Goal: Task Accomplishment & Management: Use online tool/utility

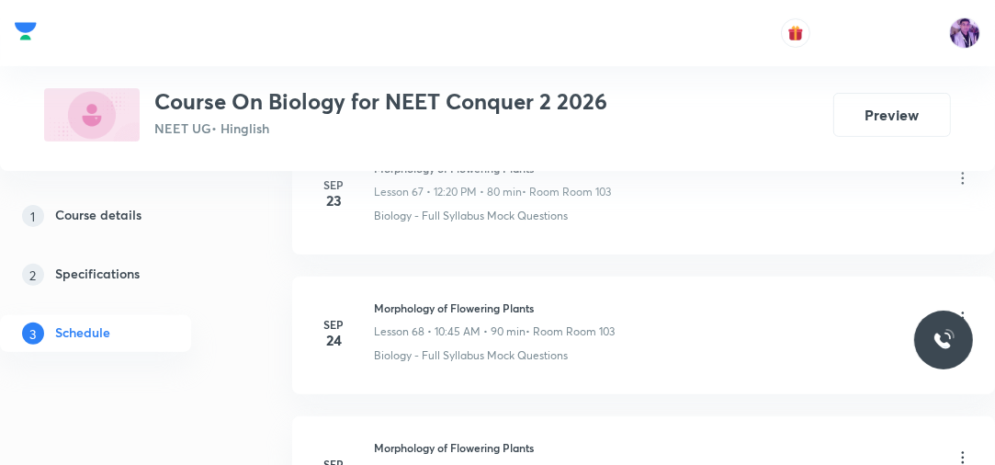
scroll to position [12344, 0]
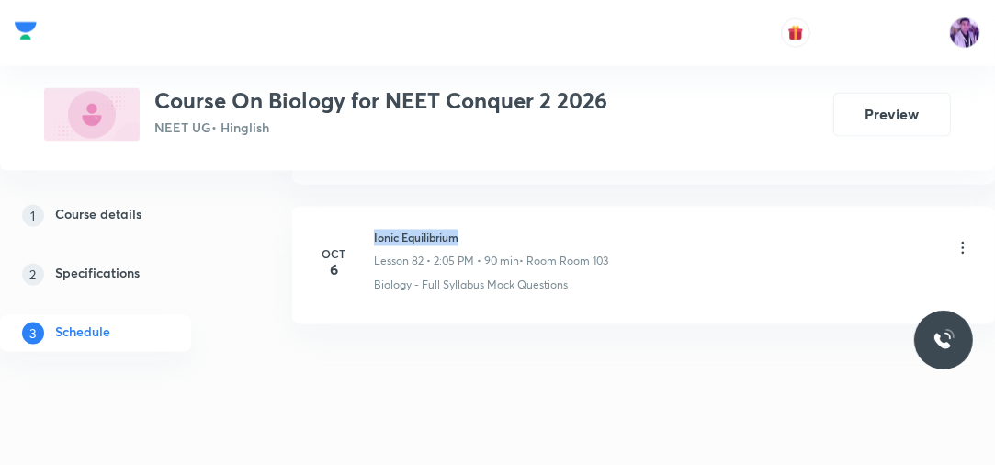
drag, startPoint x: 370, startPoint y: 203, endPoint x: 500, endPoint y: 189, distance: 130.2
click at [500, 207] on li "Oct 6 Ionic Equilibrium Lesson 82 • 2:05 PM • 90 min • Room Room 103 Biology - …" at bounding box center [643, 266] width 703 height 118
drag, startPoint x: 374, startPoint y: 200, endPoint x: 445, endPoint y: 200, distance: 71.6
click at [483, 230] on h6 "Ionic Equilibrium" at bounding box center [491, 238] width 234 height 17
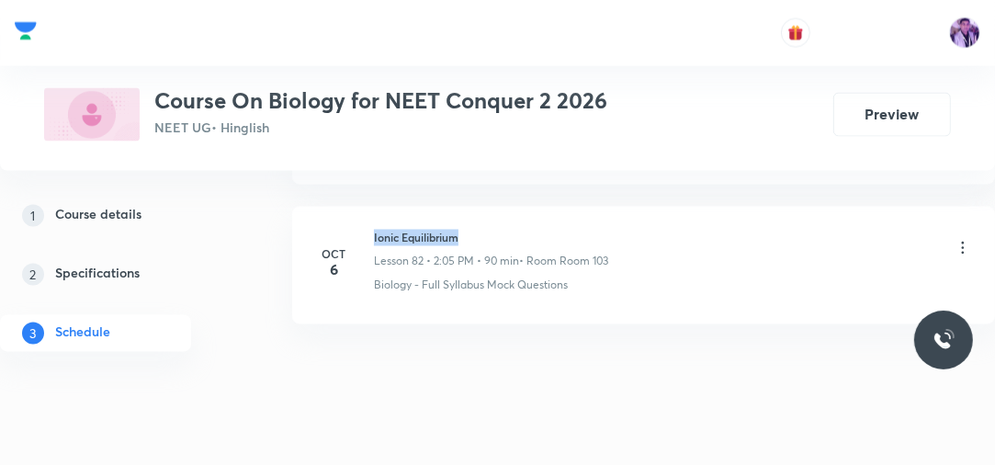
copy h6 "Ionic Equilibrium"
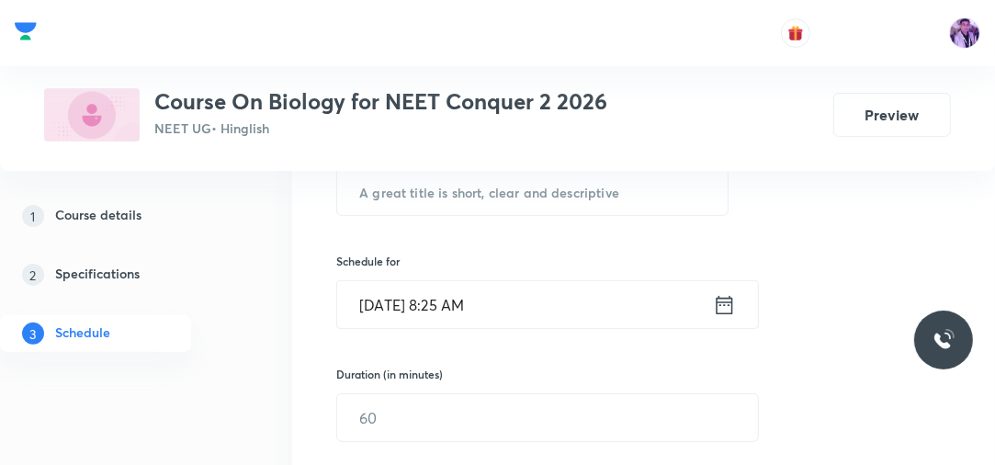
scroll to position [283, 0]
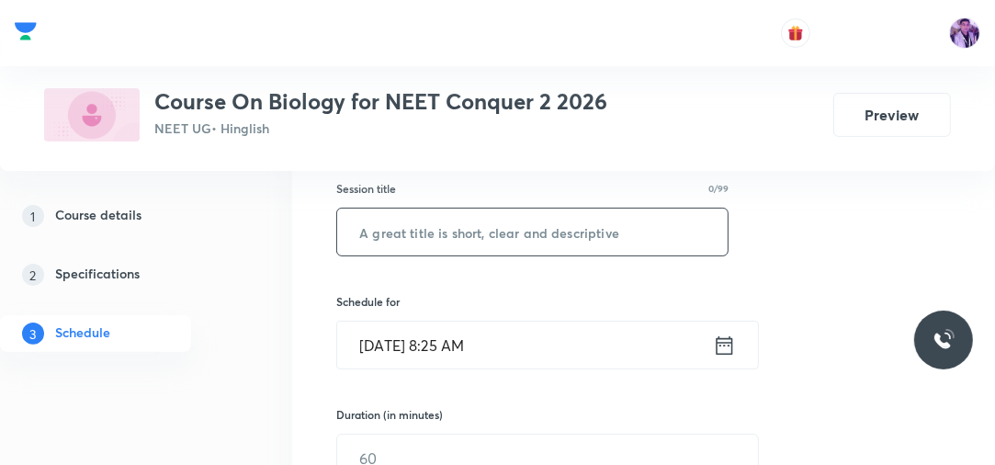
click at [474, 237] on input "text" at bounding box center [532, 231] width 390 height 47
paste input "Ionic Equilibrium"
type input "Ionic Equilibrium"
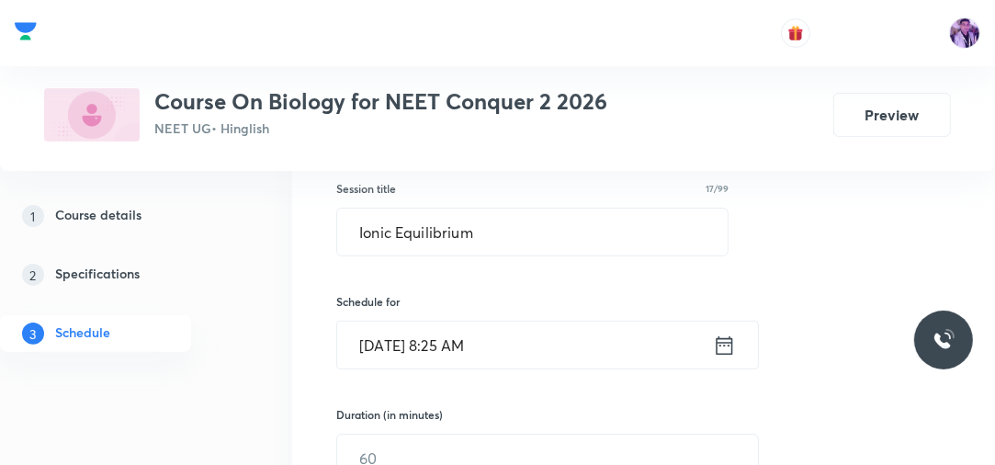
click at [448, 349] on input "Oct 7, 2025, 8:25 AM" at bounding box center [525, 344] width 376 height 47
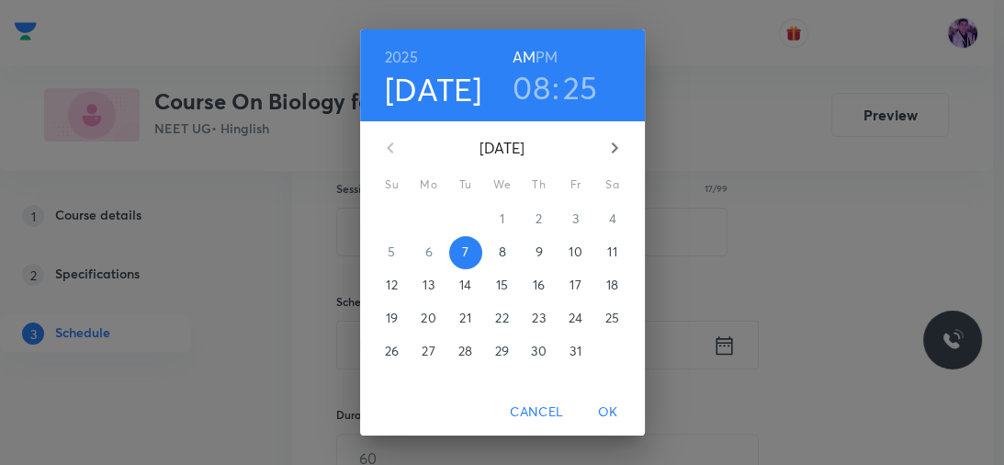
click at [519, 98] on h3 "08" at bounding box center [531, 87] width 38 height 39
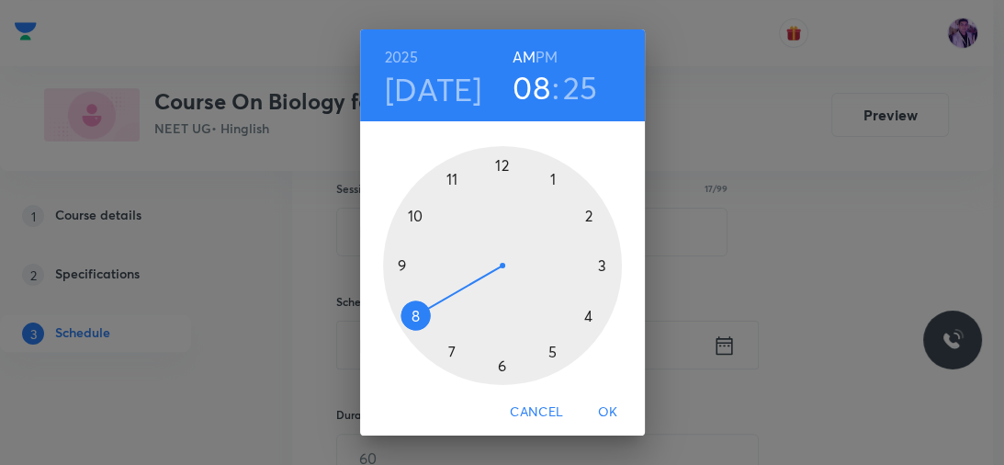
click at [397, 263] on div at bounding box center [502, 265] width 239 height 239
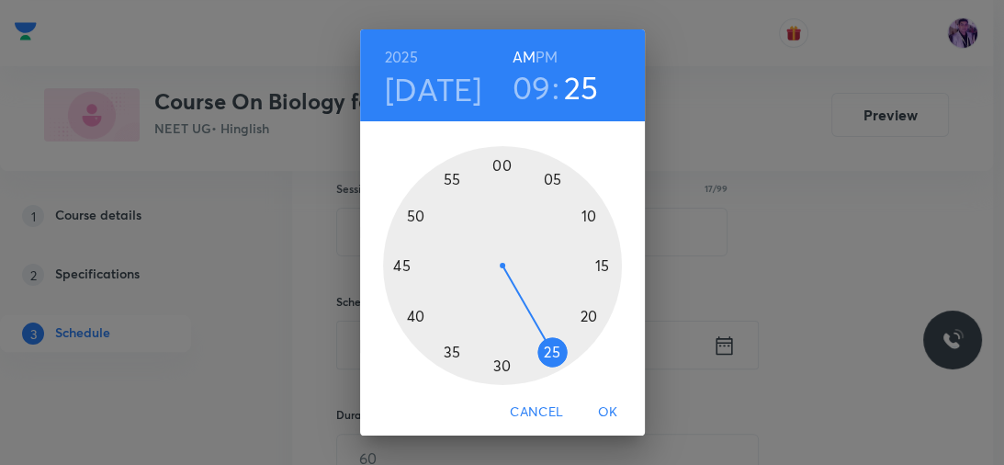
click at [596, 263] on div at bounding box center [502, 265] width 239 height 239
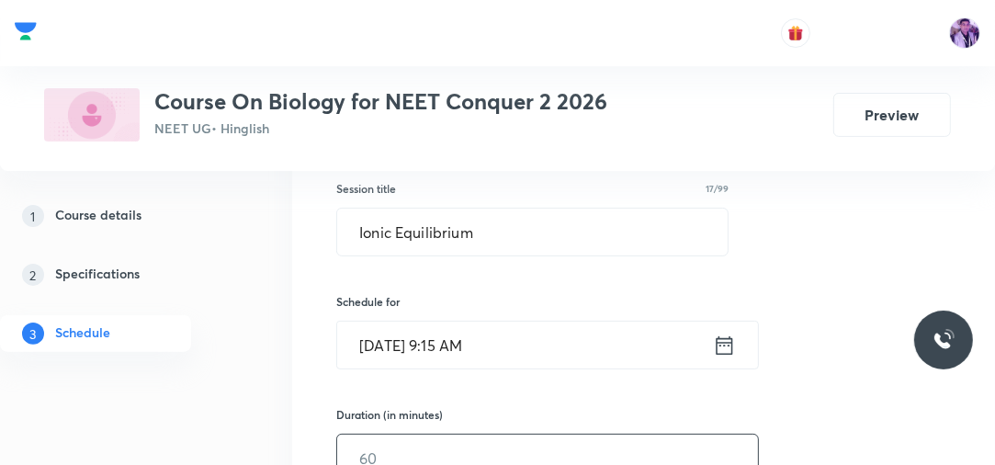
click at [388, 443] on input "text" at bounding box center [547, 457] width 421 height 47
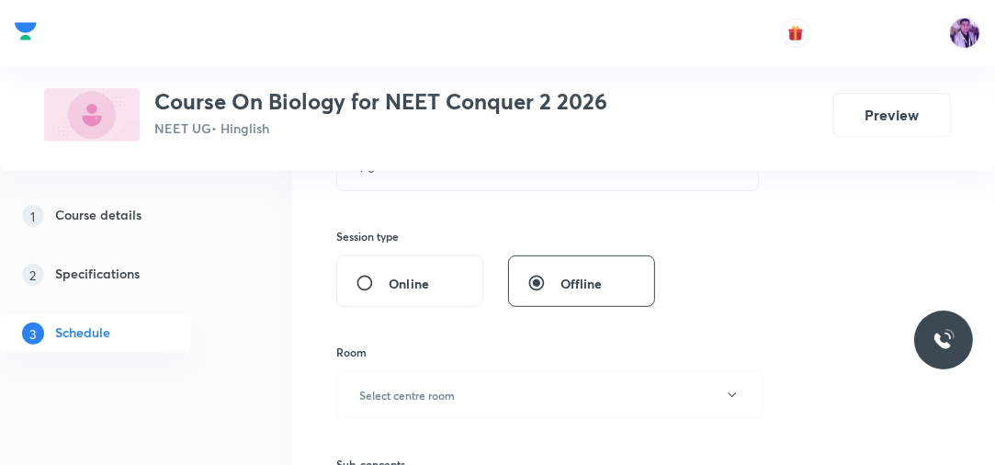
scroll to position [578, 0]
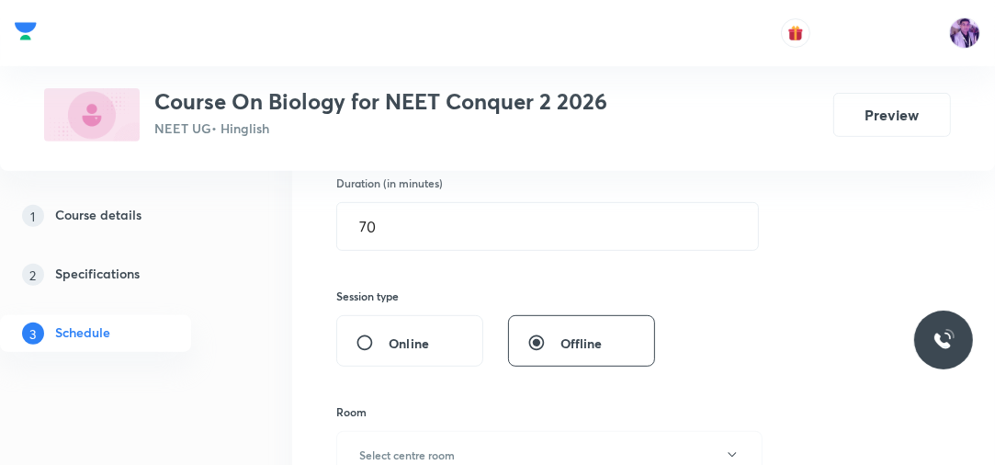
scroll to position [489, 0]
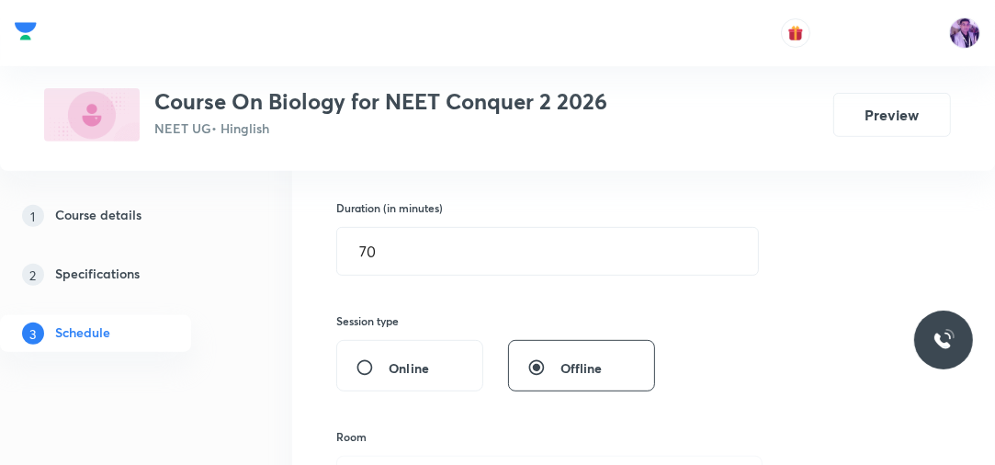
click at [425, 253] on input "70" at bounding box center [547, 251] width 421 height 47
type input "7"
type input "75"
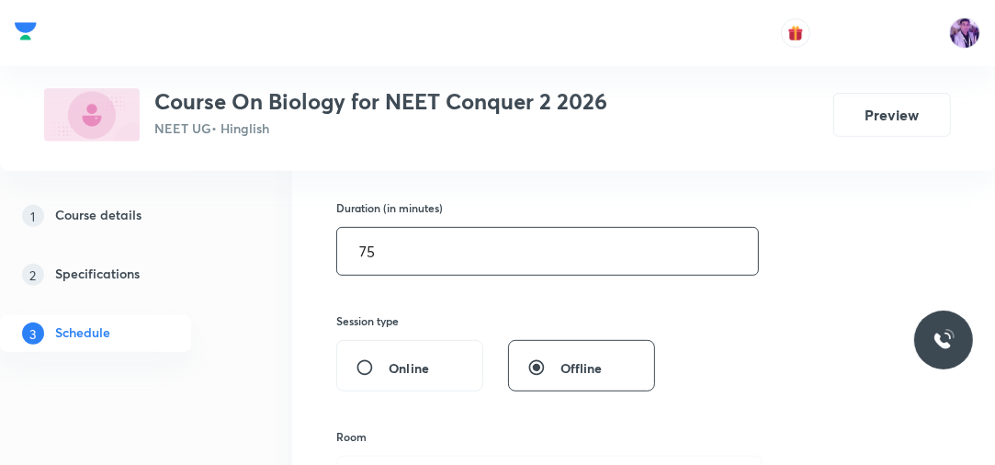
click at [387, 251] on input "75" at bounding box center [547, 251] width 421 height 47
type input "0"
type input "80"
click at [205, 353] on div "1 Course details 2 Specifications 3 Schedule" at bounding box center [121, 285] width 243 height 176
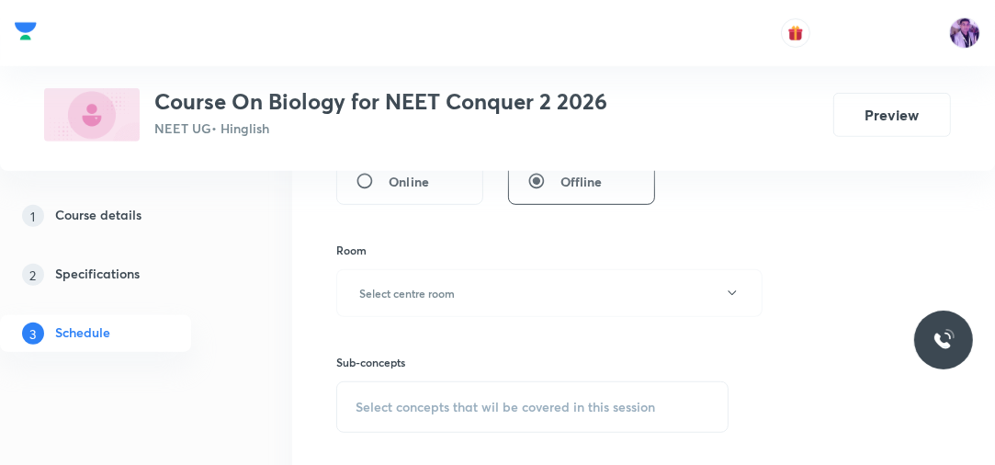
scroll to position [754, 0]
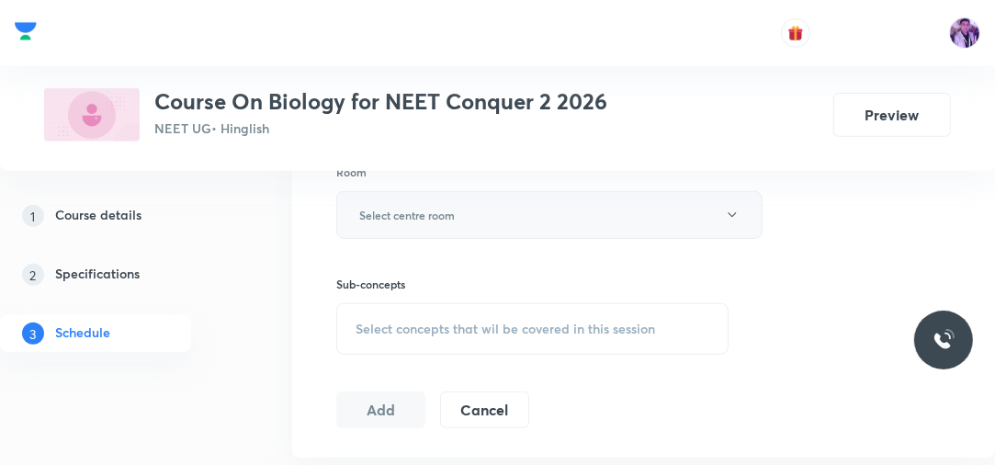
click at [437, 210] on h6 "Select centre room" at bounding box center [407, 215] width 96 height 17
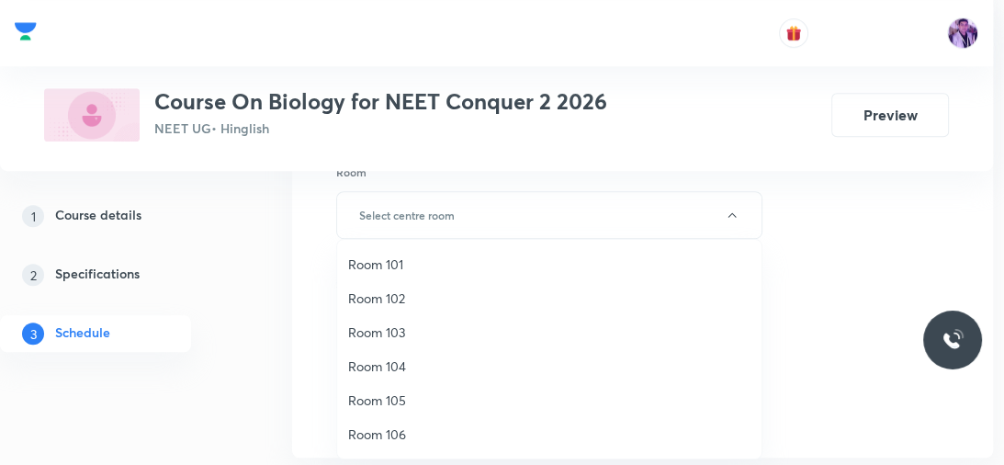
click at [377, 324] on span "Room 103" at bounding box center [549, 331] width 402 height 19
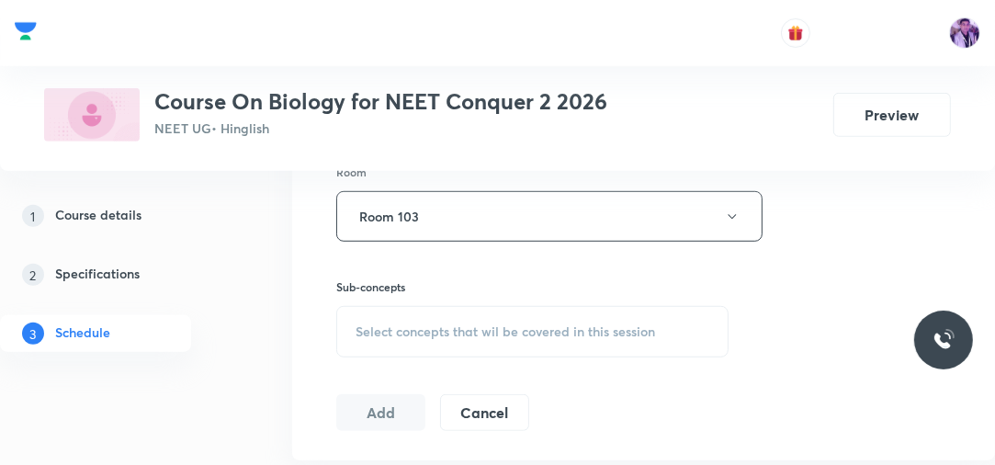
click at [386, 331] on span "Select concepts that wil be covered in this session" at bounding box center [504, 331] width 299 height 15
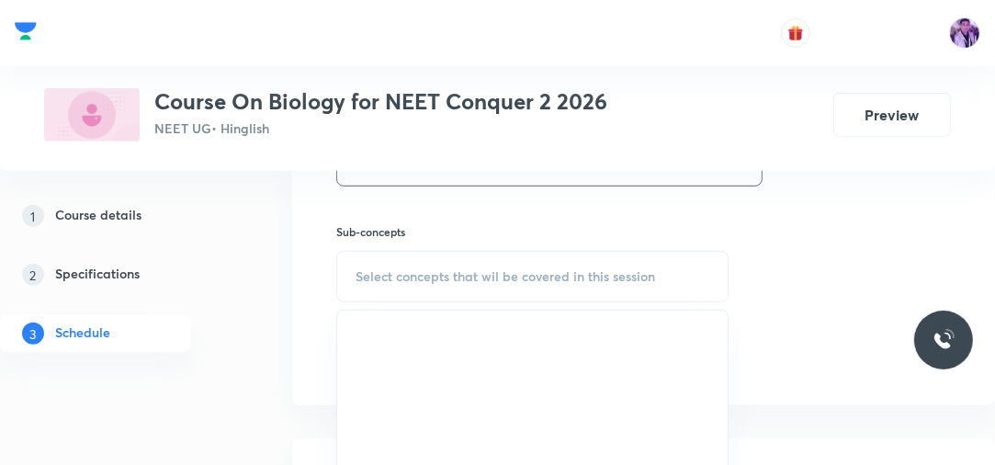
scroll to position [849, 0]
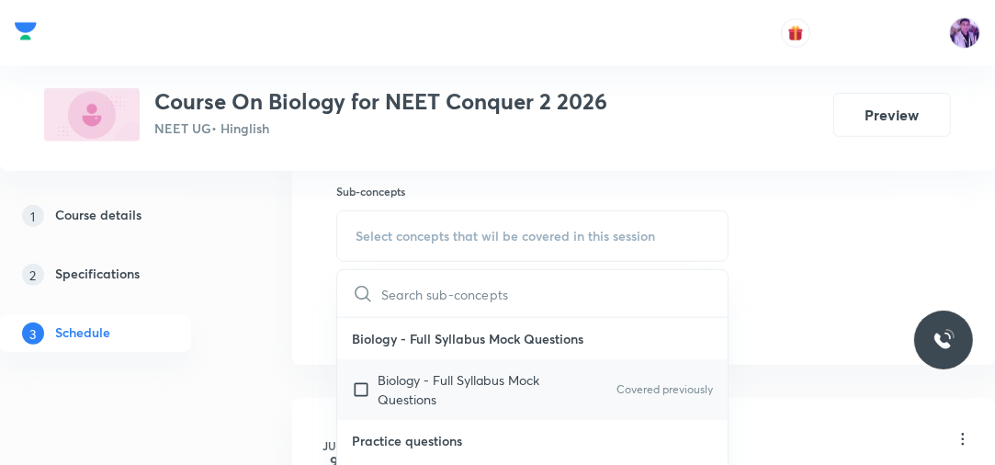
click at [389, 379] on p "Biology - Full Syllabus Mock Questions" at bounding box center [470, 389] width 186 height 39
checkbox input "true"
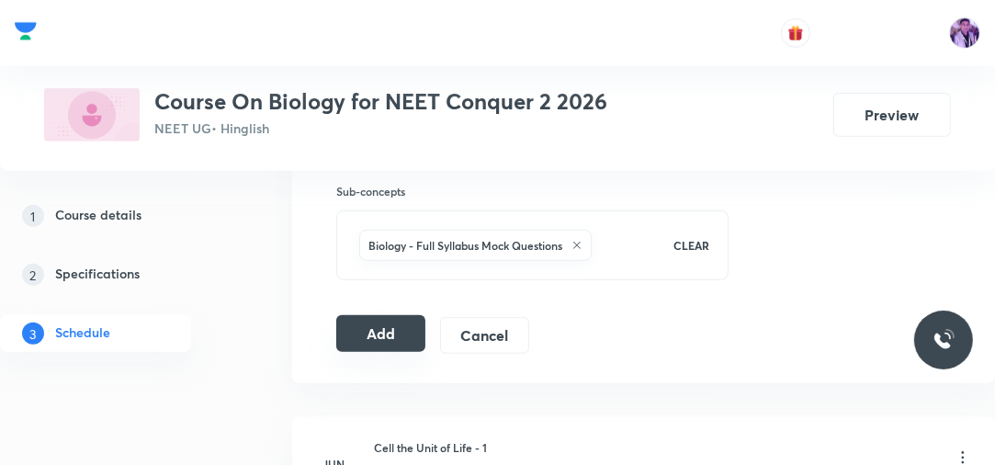
click at [376, 327] on button "Add" at bounding box center [380, 333] width 89 height 37
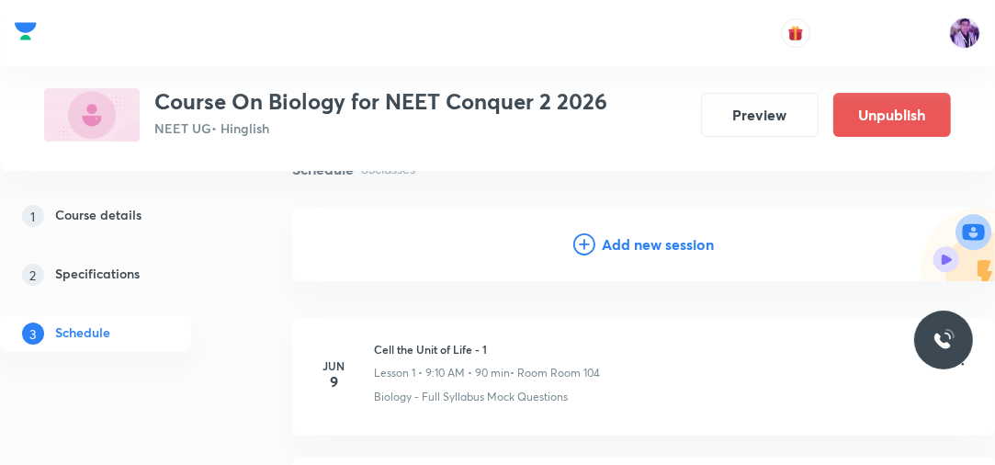
scroll to position [173, 0]
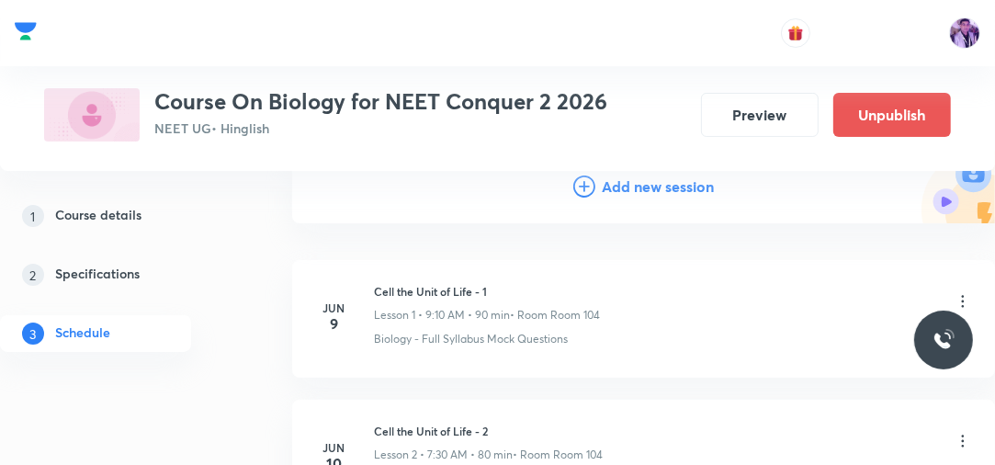
click at [630, 188] on h4 "Add new session" at bounding box center [658, 186] width 112 height 15
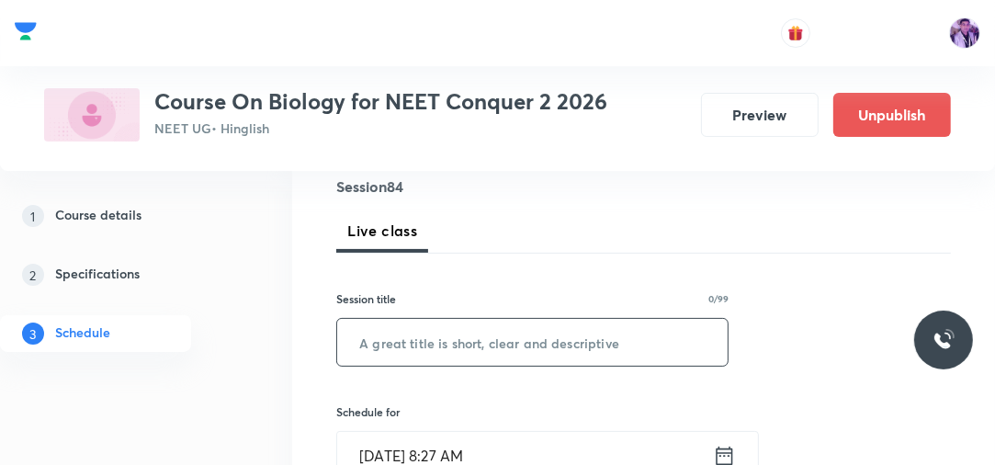
click at [451, 344] on input "text" at bounding box center [532, 342] width 390 height 47
type input "Respiration in Plants"
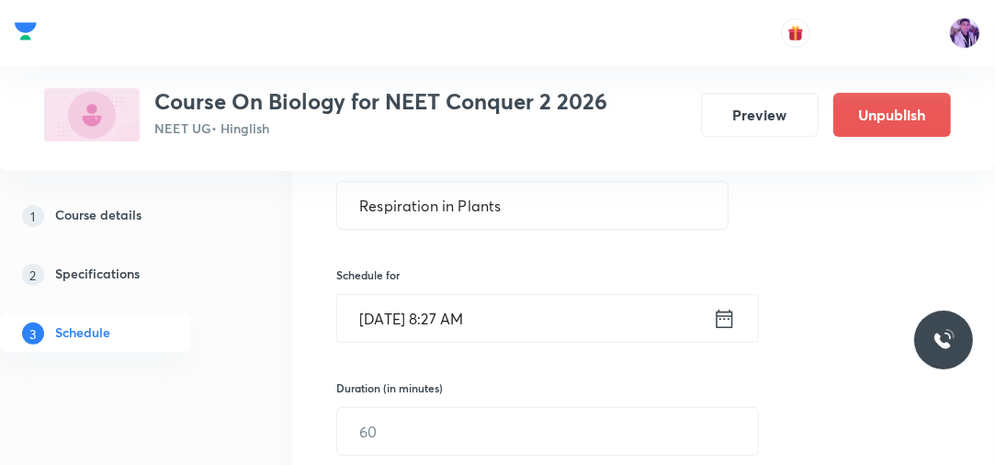
scroll to position [349, 0]
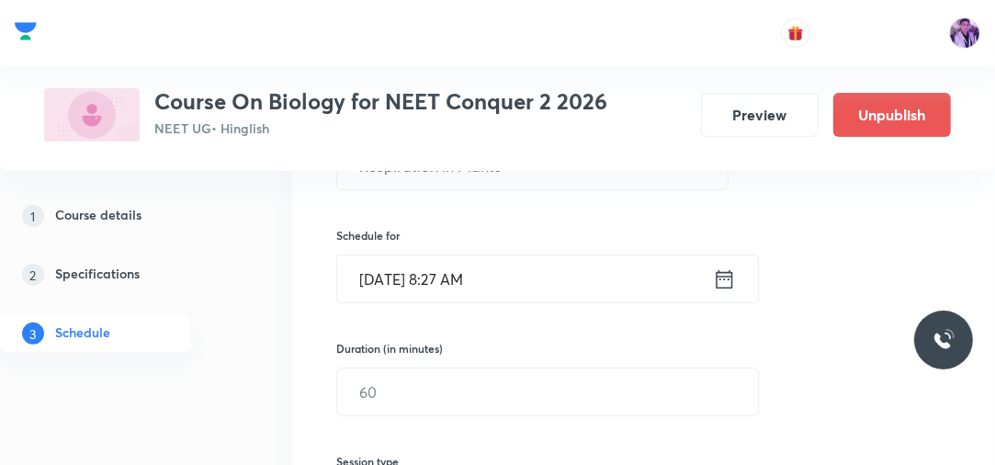
click at [451, 268] on input "Oct 7, 2025, 8:27 AM" at bounding box center [525, 278] width 376 height 47
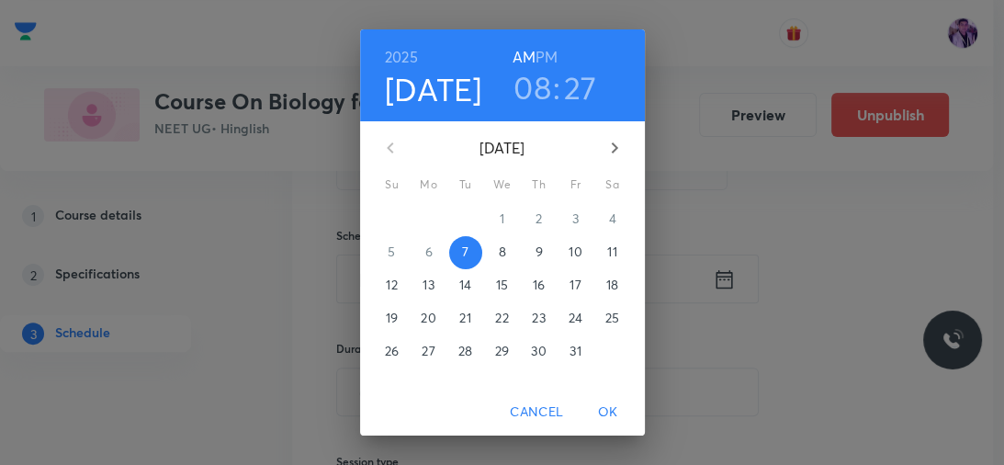
click at [533, 88] on h3 "08" at bounding box center [532, 87] width 38 height 39
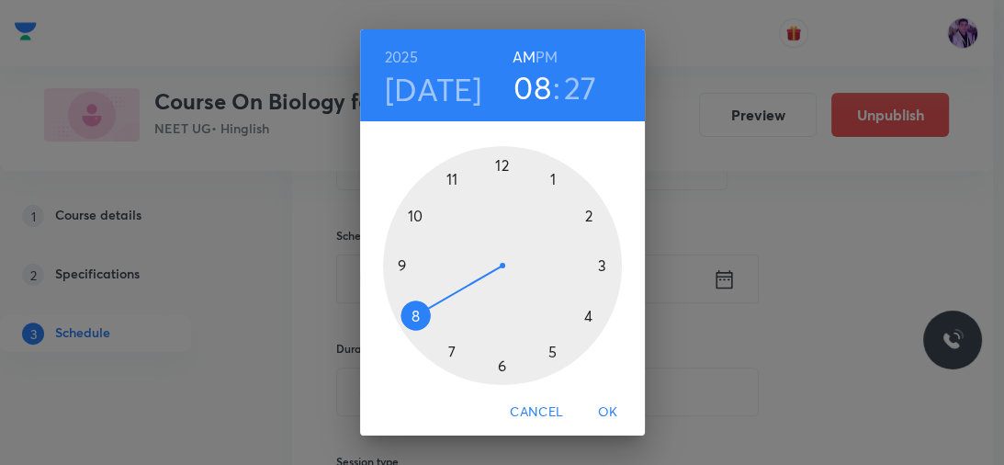
click at [409, 213] on div at bounding box center [502, 265] width 239 height 239
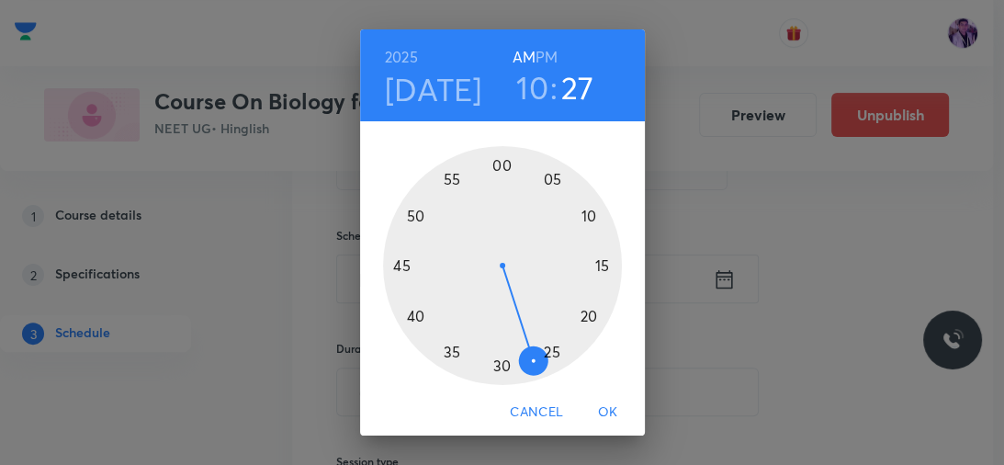
click at [541, 62] on h6 "PM" at bounding box center [546, 57] width 22 height 26
click at [531, 84] on h3 "10" at bounding box center [532, 87] width 32 height 39
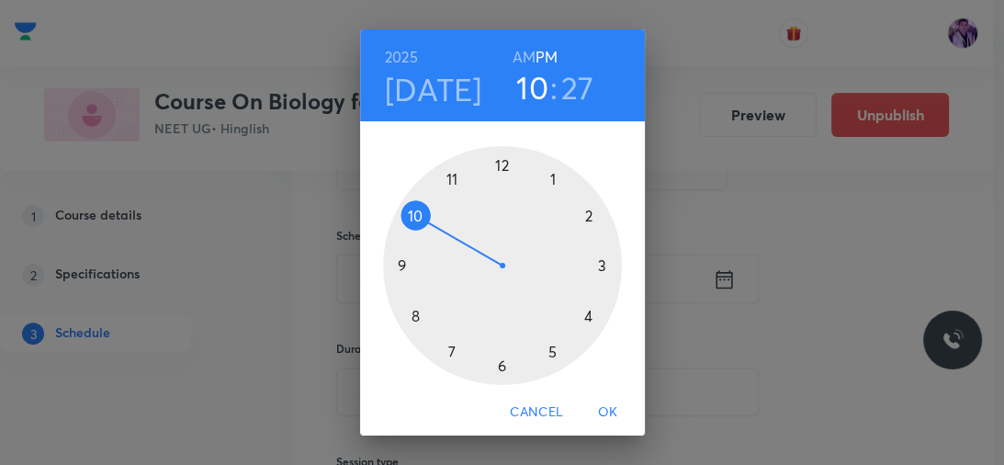
click at [496, 165] on div at bounding box center [502, 265] width 239 height 239
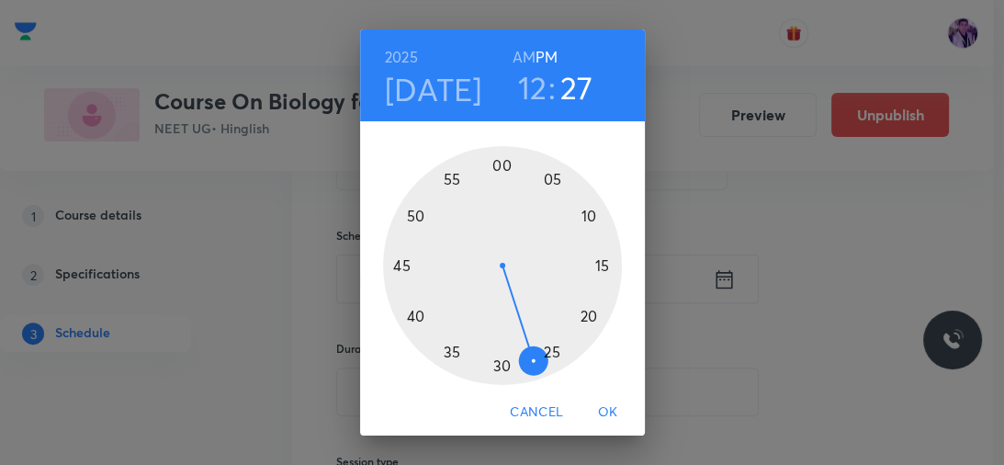
click at [582, 317] on div at bounding box center [502, 265] width 239 height 239
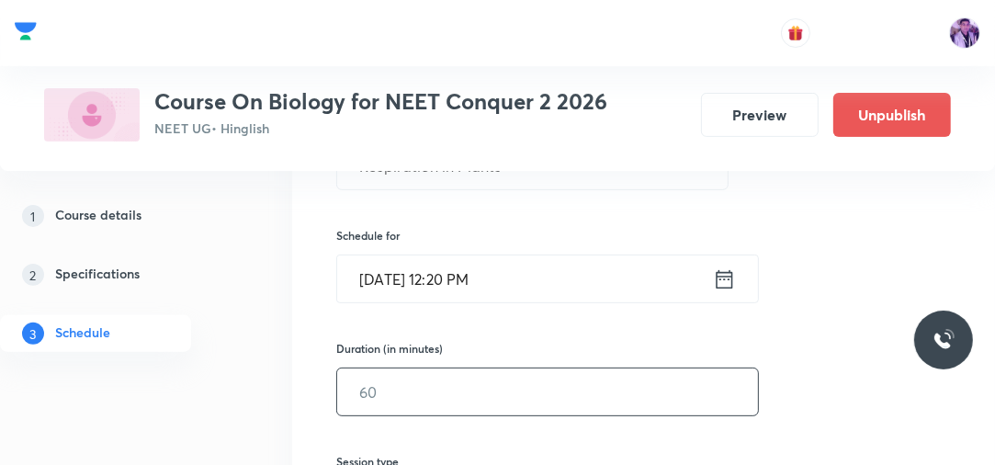
click at [425, 393] on input "text" at bounding box center [547, 391] width 421 height 47
type input "80"
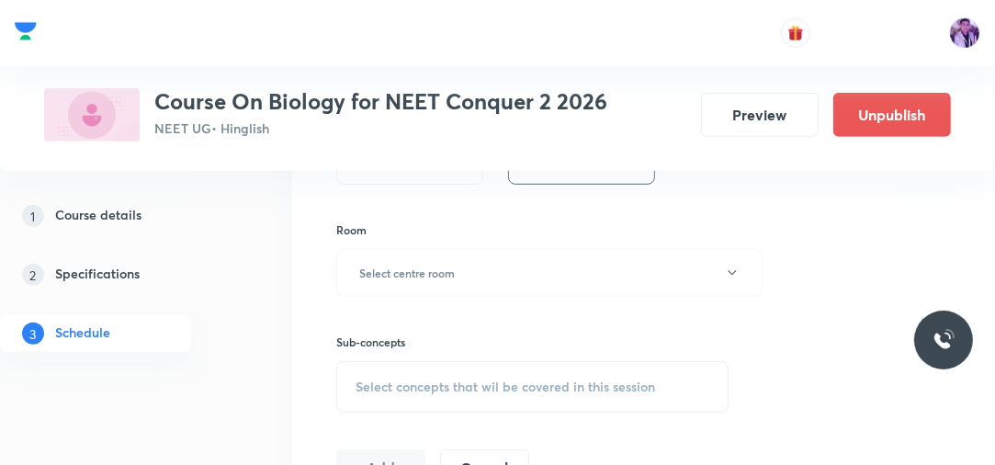
scroll to position [702, 0]
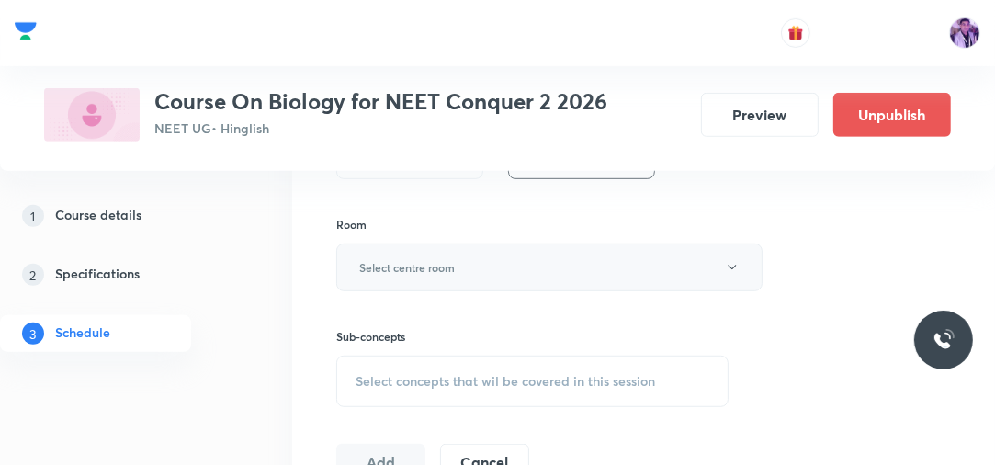
click at [459, 270] on button "Select centre room" at bounding box center [549, 267] width 426 height 48
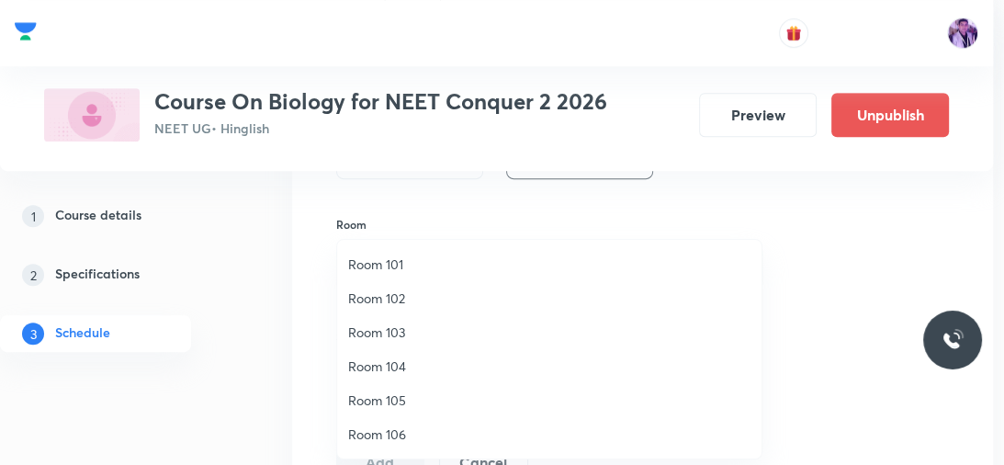
click at [404, 342] on li "Room 103" at bounding box center [549, 332] width 424 height 34
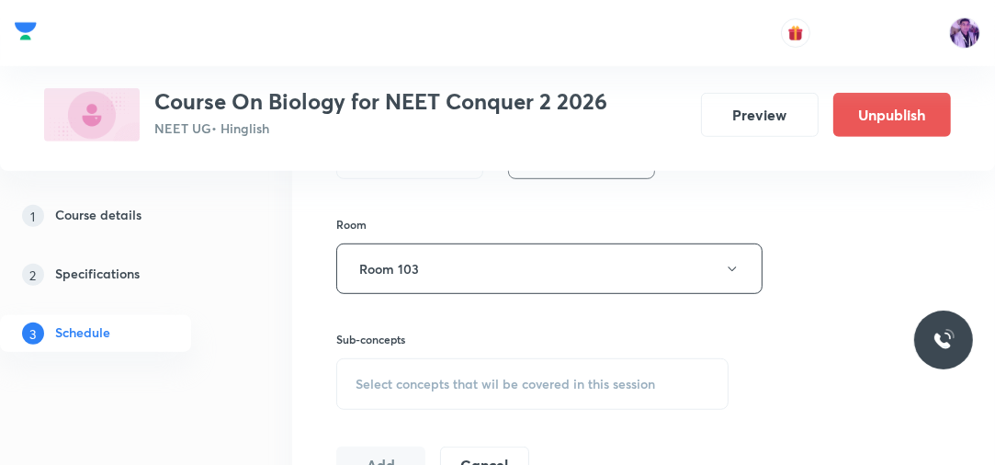
click at [405, 377] on span "Select concepts that wil be covered in this session" at bounding box center [504, 384] width 299 height 15
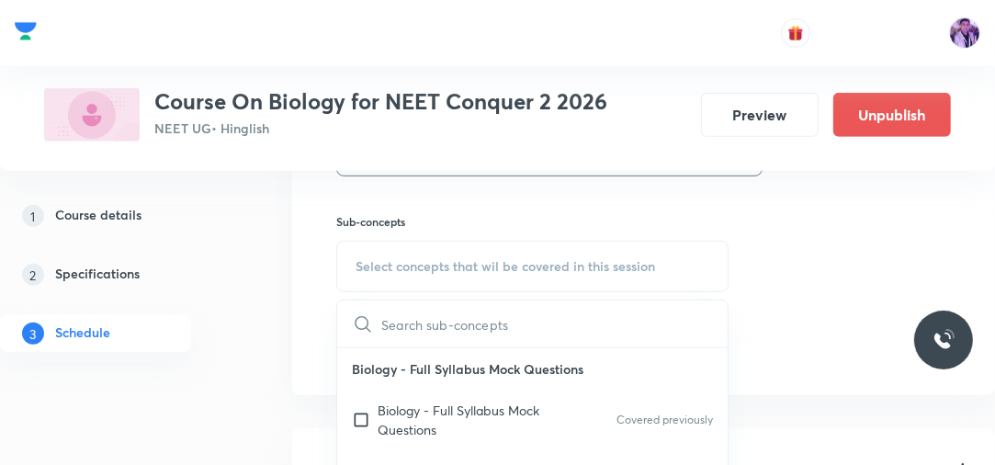
scroll to position [839, 0]
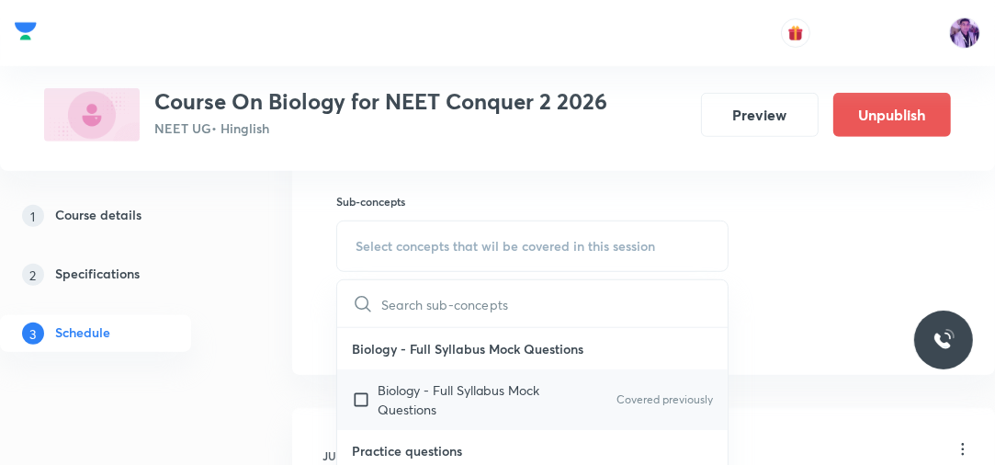
click at [434, 374] on div "Biology - Full Syllabus Mock Questions Covered previously" at bounding box center [532, 399] width 390 height 61
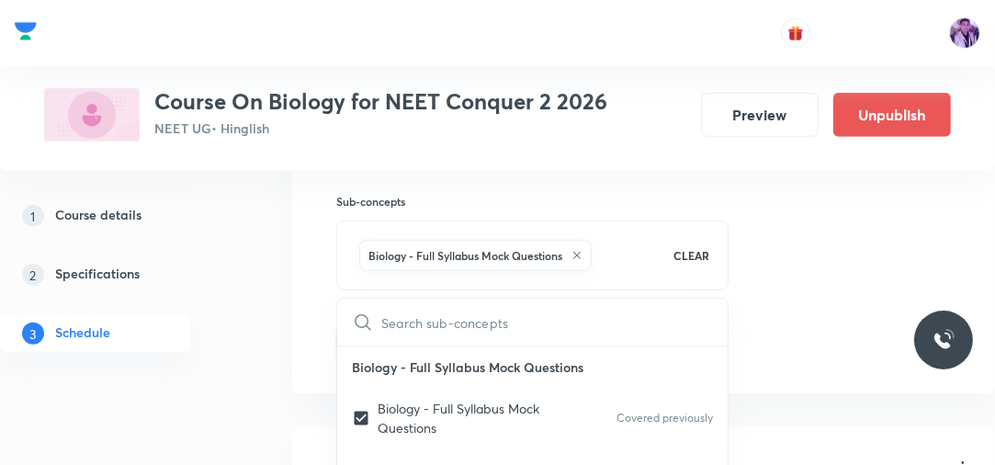
checkbox input "true"
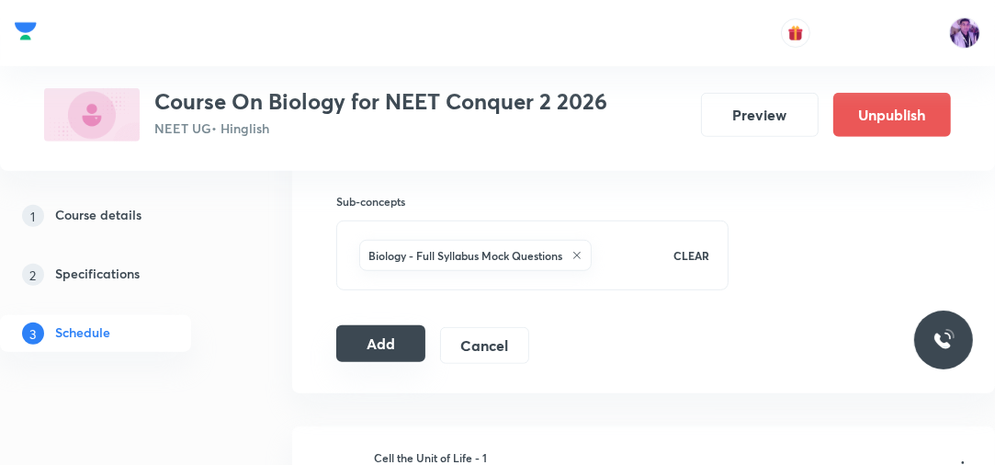
click at [371, 338] on button "Add" at bounding box center [380, 343] width 89 height 37
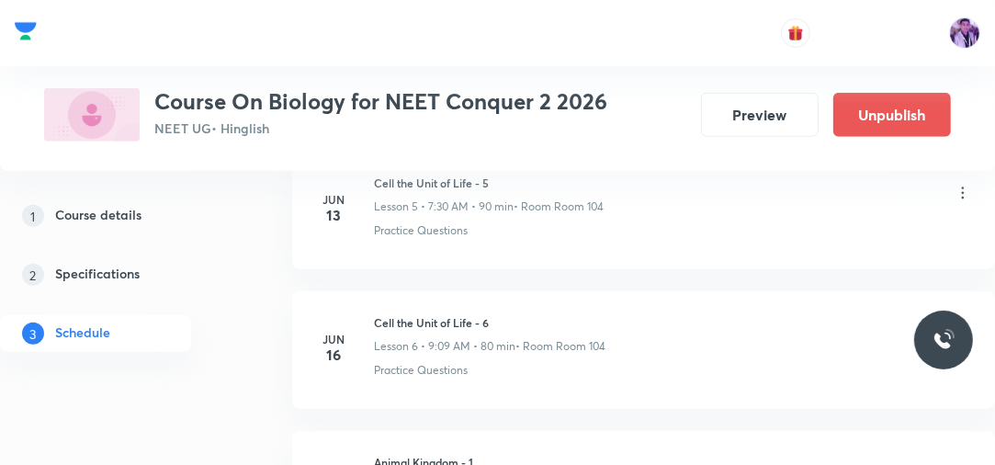
scroll to position [11673, 0]
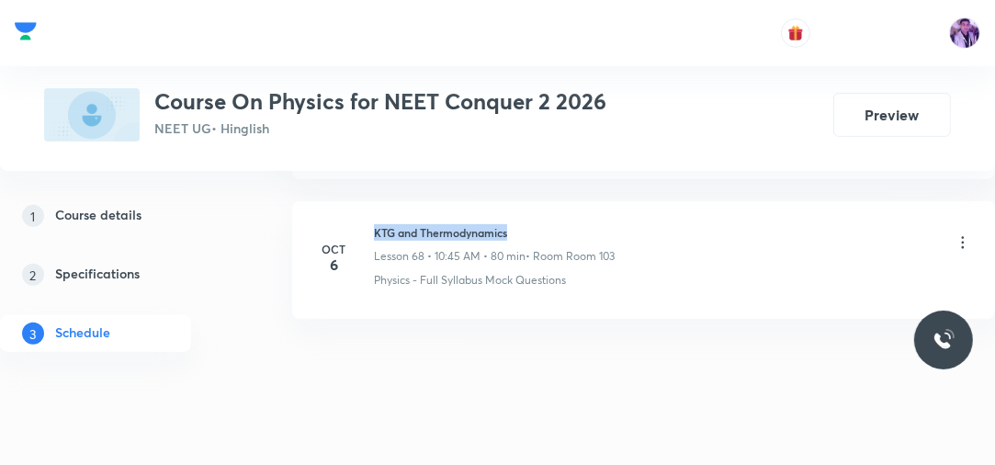
drag, startPoint x: 375, startPoint y: 202, endPoint x: 547, endPoint y: 199, distance: 172.7
click at [545, 224] on h6 "KTG and Thermodynamics" at bounding box center [494, 232] width 241 height 17
copy h6 "KTG and Thermodynamics"
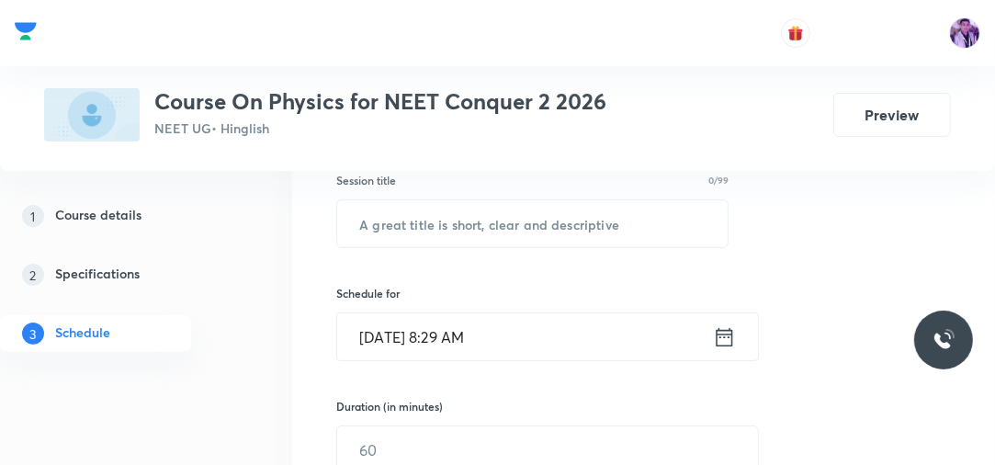
scroll to position [326, 0]
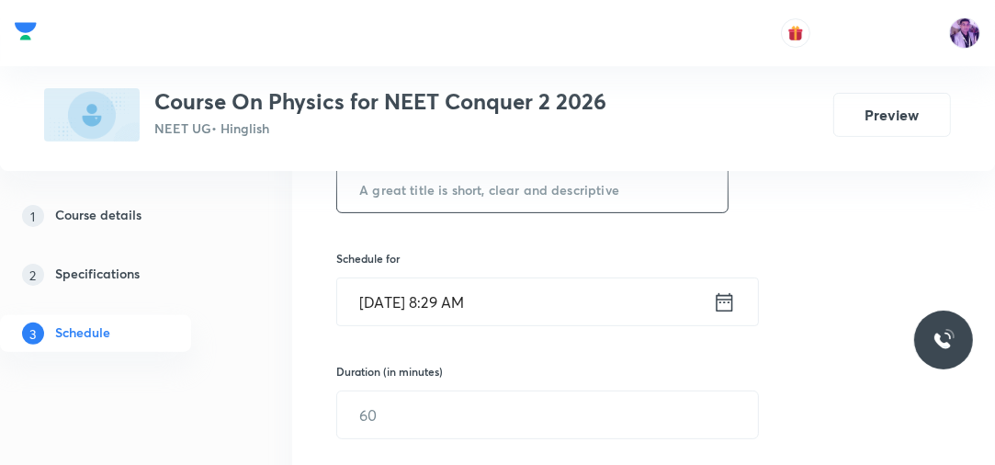
click at [512, 182] on input "text" at bounding box center [532, 188] width 390 height 47
paste input "KTG and Thermodynamics"
type input "KTG and Thermodynamics"
click at [455, 290] on input "Oct 7, 2025, 8:29 AM" at bounding box center [525, 301] width 376 height 47
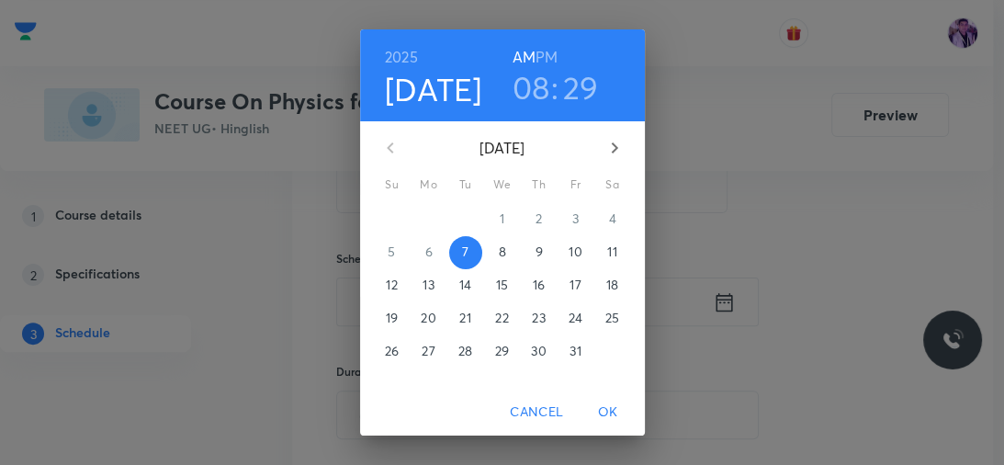
click at [531, 104] on h3 "08" at bounding box center [531, 87] width 38 height 39
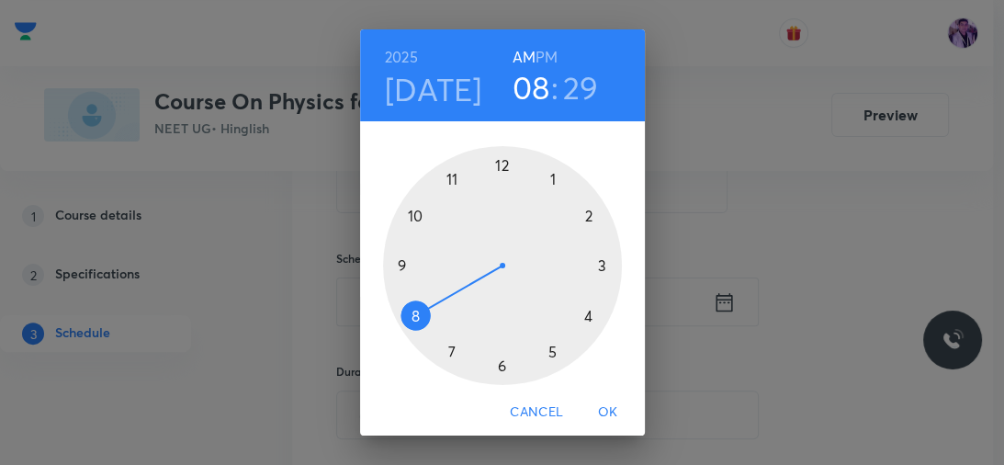
click at [414, 211] on div at bounding box center [502, 265] width 239 height 239
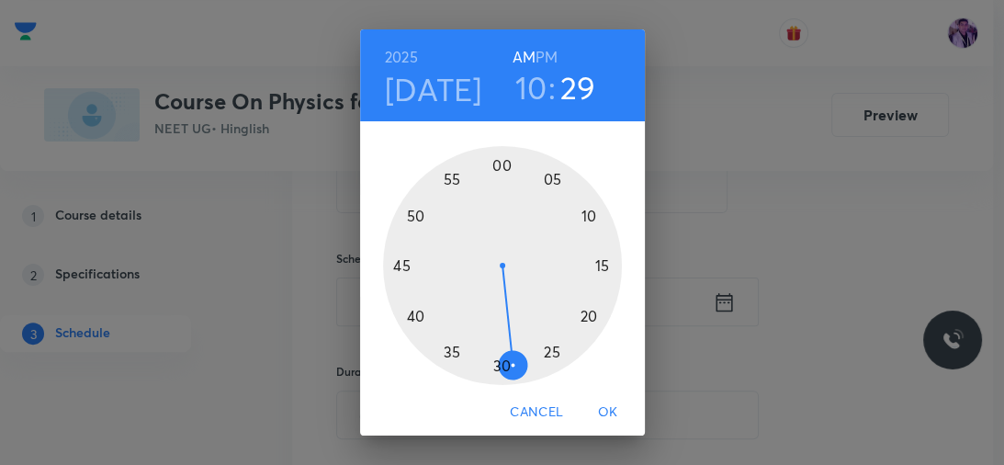
click at [392, 268] on div at bounding box center [502, 265] width 239 height 239
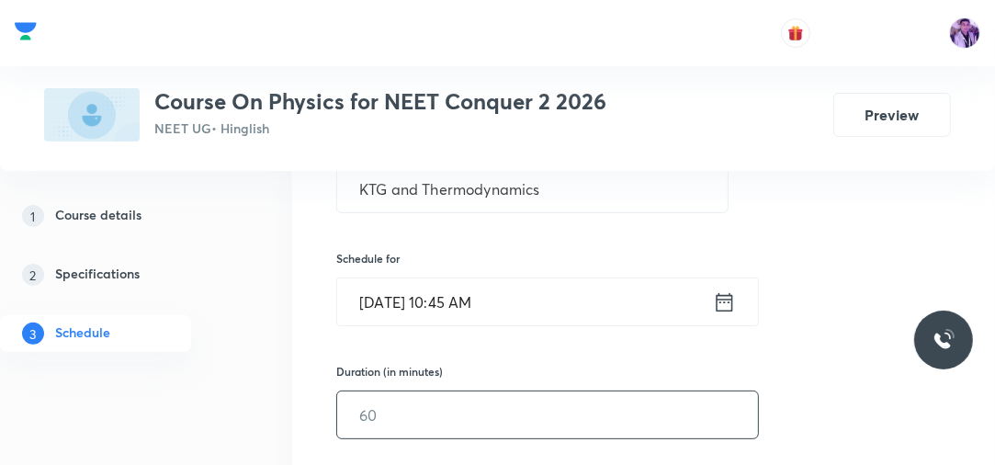
click at [371, 426] on input "text" at bounding box center [547, 414] width 421 height 47
type input "80"
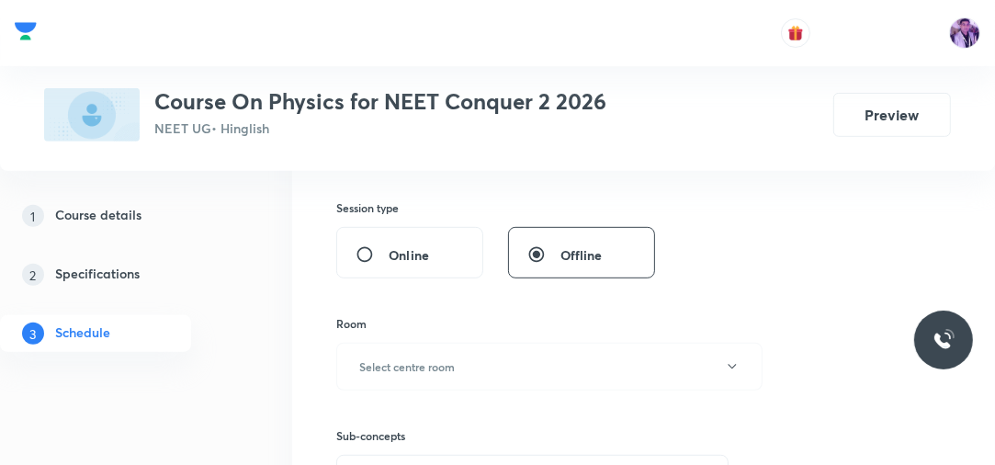
scroll to position [649, 0]
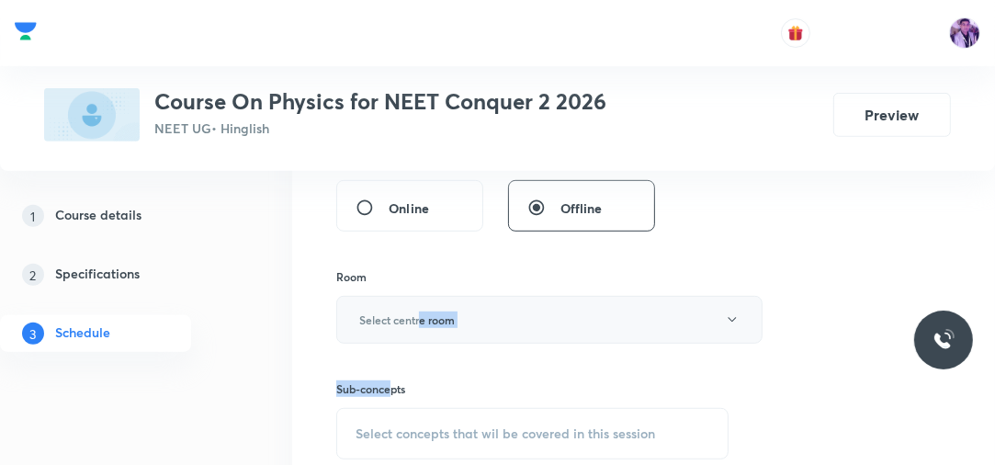
drag, startPoint x: 391, startPoint y: 343, endPoint x: 422, endPoint y: 321, distance: 38.2
click at [422, 321] on div "Session 69 Live class Session title 22/99 KTG and Thermodynamics ​ Schedule for…" at bounding box center [643, 117] width 614 height 830
click at [422, 321] on h6 "Select centre room" at bounding box center [407, 319] width 96 height 17
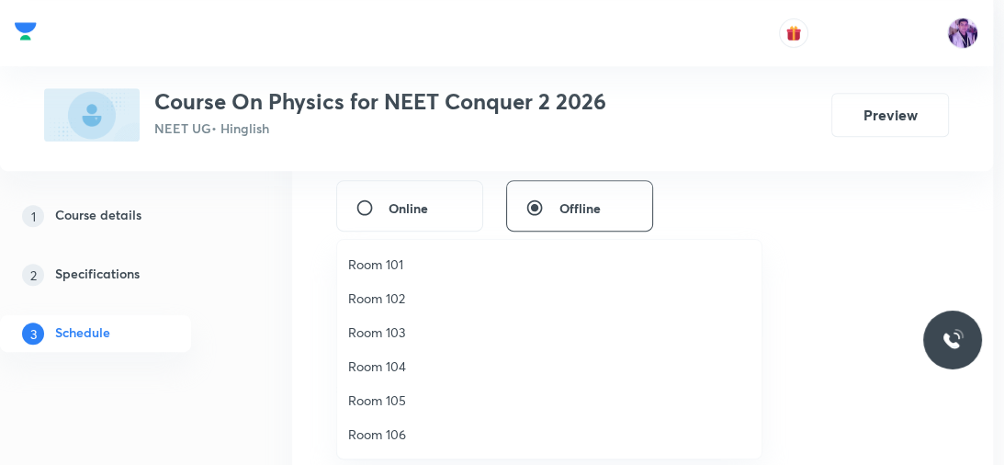
click at [405, 331] on span "Room 103" at bounding box center [549, 331] width 402 height 19
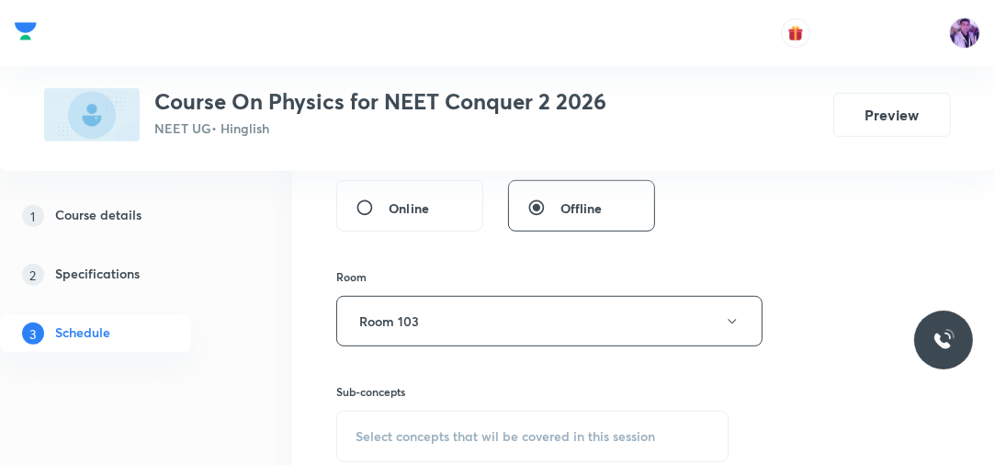
click at [399, 437] on span "Select concepts that wil be covered in this session" at bounding box center [504, 436] width 299 height 15
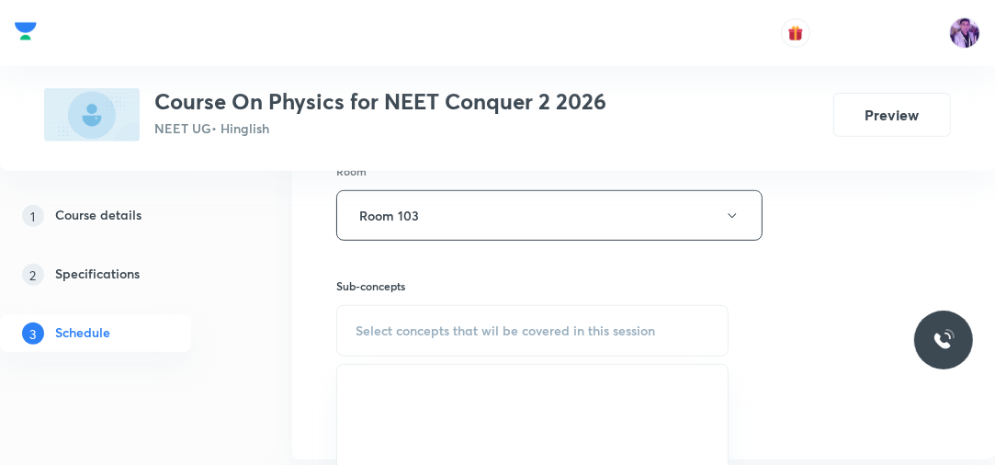
scroll to position [771, 0]
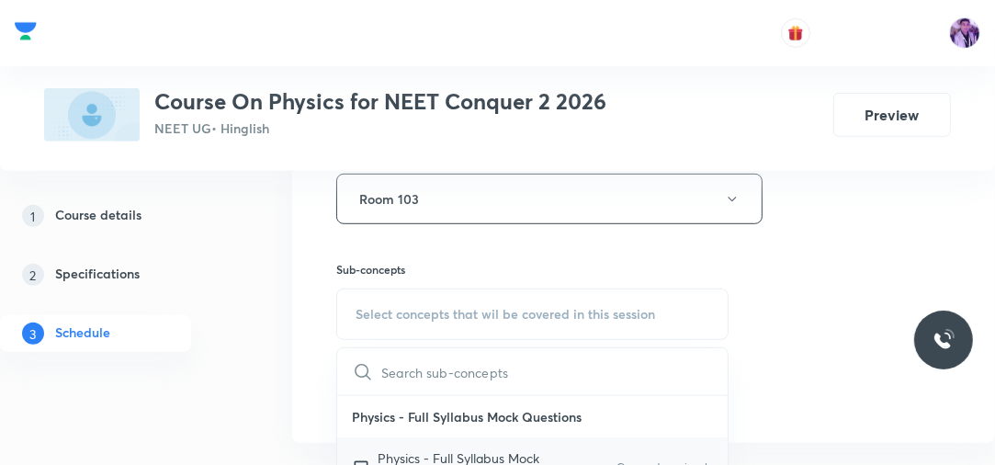
click at [386, 443] on div "Physics - Full Syllabus Mock Questions Covered previously" at bounding box center [532, 467] width 390 height 61
checkbox input "true"
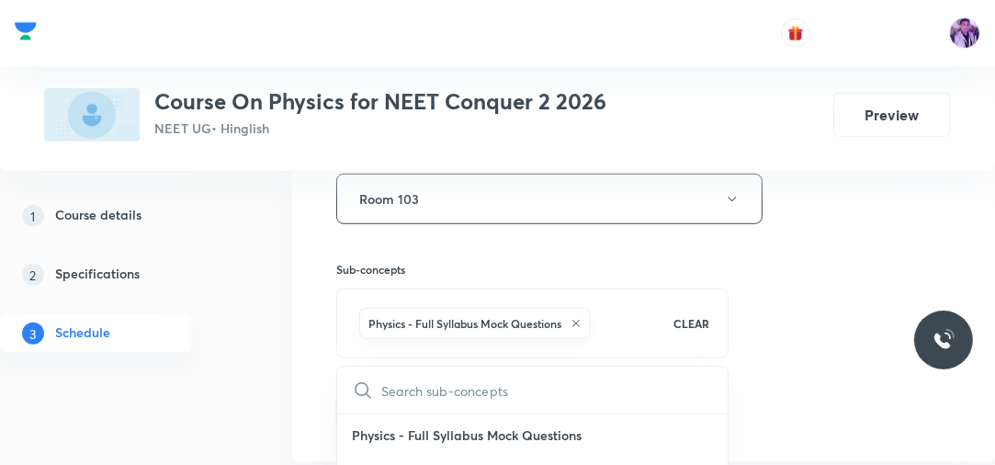
click at [305, 424] on div "Session 69 Live class Session title 22/99 KTG and Thermodynamics ​ Schedule for…" at bounding box center [643, 6] width 703 height 910
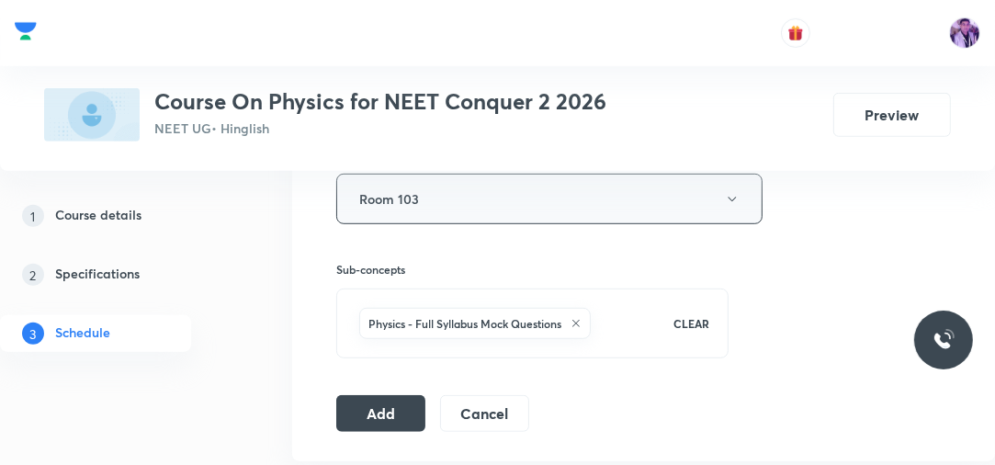
click at [438, 207] on button "Room 103" at bounding box center [549, 199] width 426 height 51
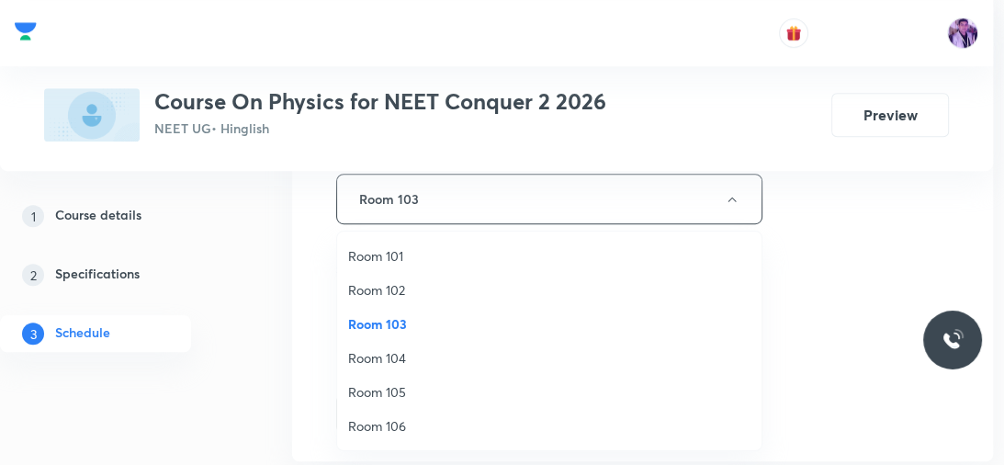
click at [379, 325] on span "Room 103" at bounding box center [549, 323] width 402 height 19
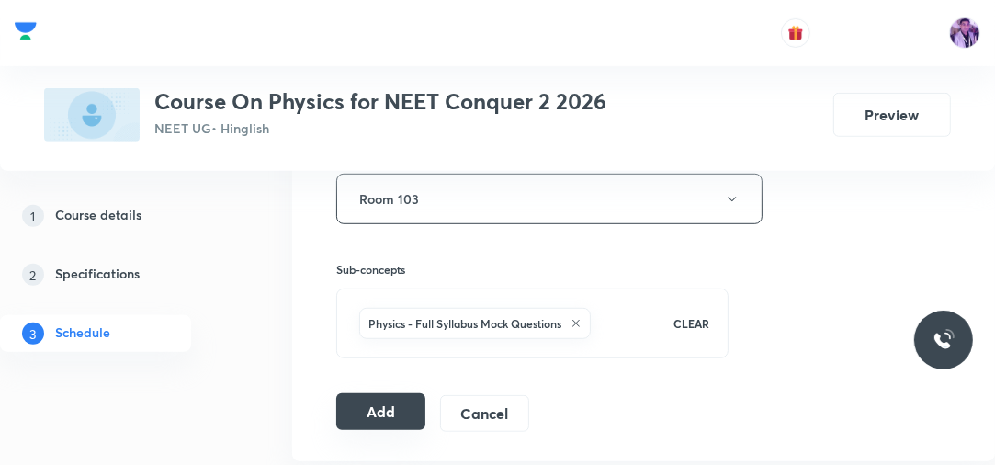
click at [378, 393] on button "Add" at bounding box center [380, 411] width 89 height 37
